Goal: Task Accomplishment & Management: Use online tool/utility

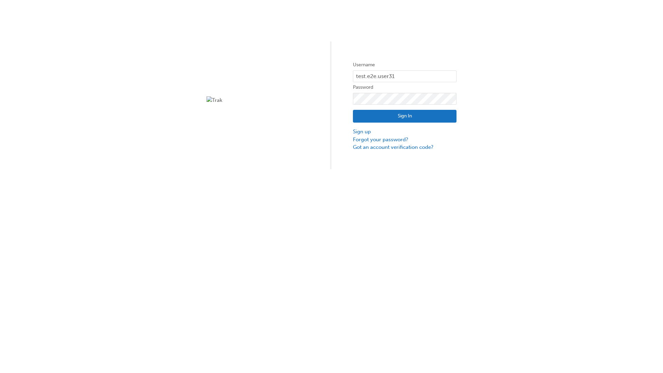
type input "test.e2e.user31"
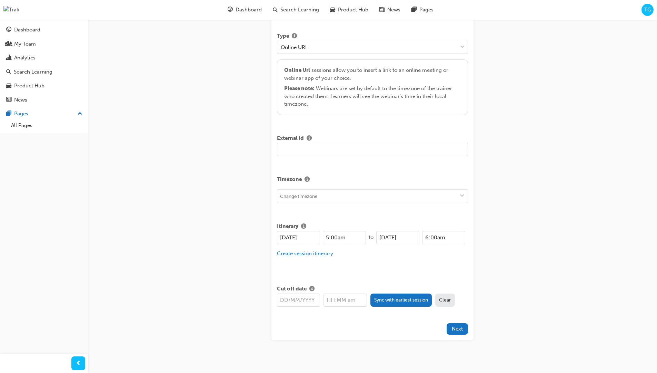
type input "Title for testing purposes"
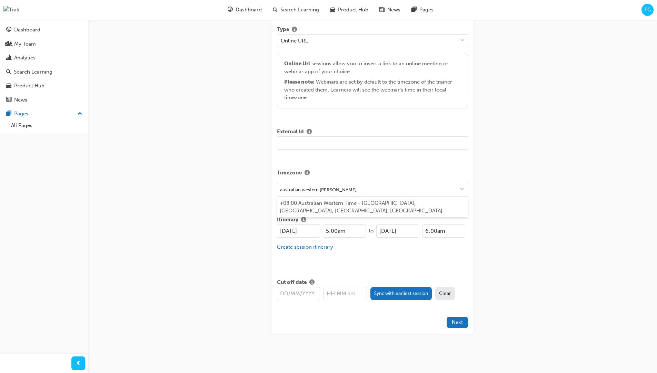
type input "australian western time"
type input "22/09/2025"
type input "5:00am"
